Goal: Find specific page/section: Find specific page/section

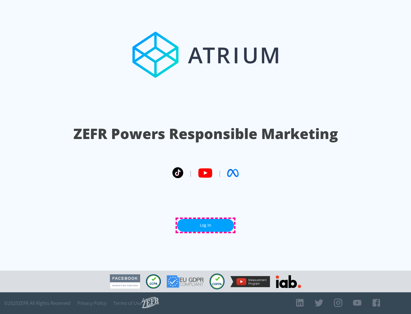
click at [206, 225] on link "Log In" at bounding box center [205, 225] width 57 height 13
